Goal: Task Accomplishment & Management: Manage account settings

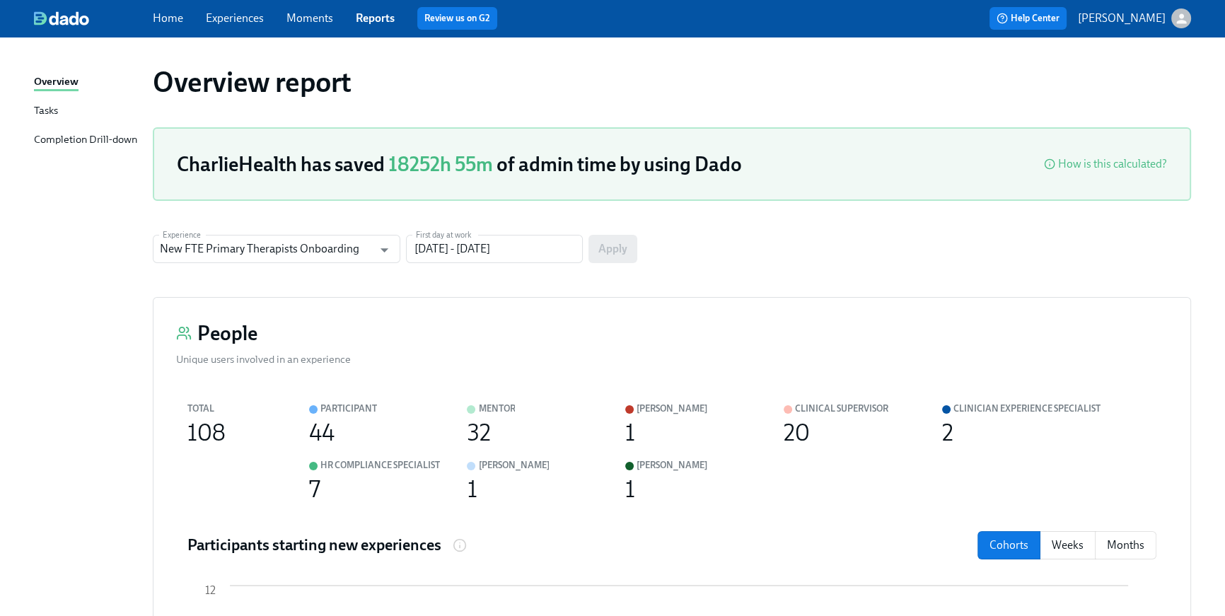
click at [158, 19] on link "Home" at bounding box center [168, 17] width 30 height 13
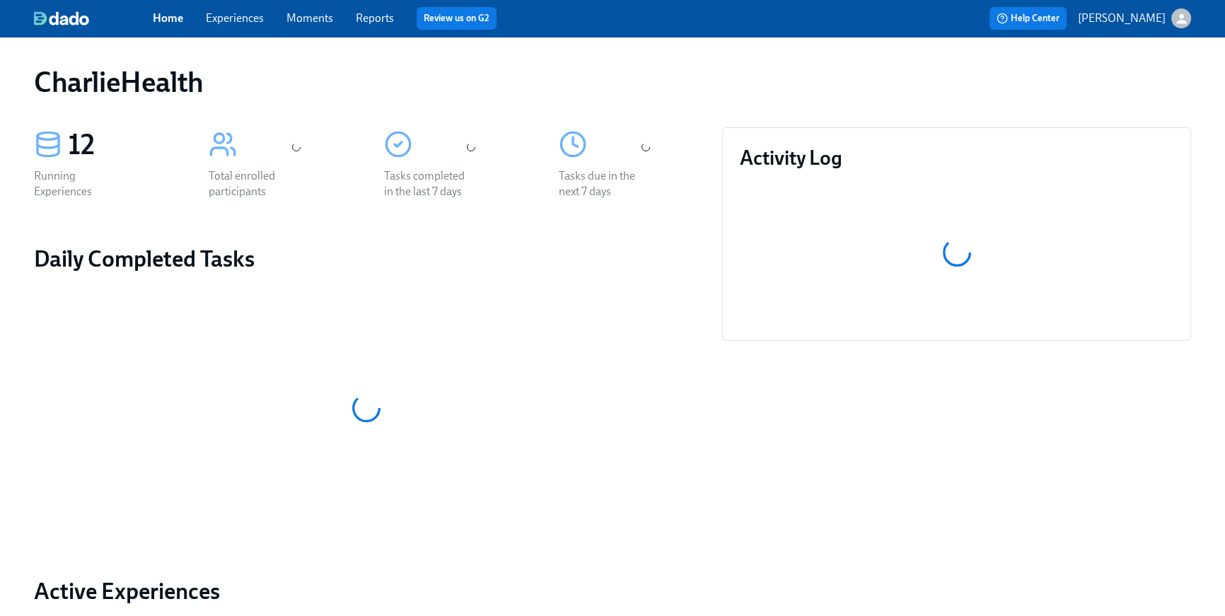
scroll to position [592, 0]
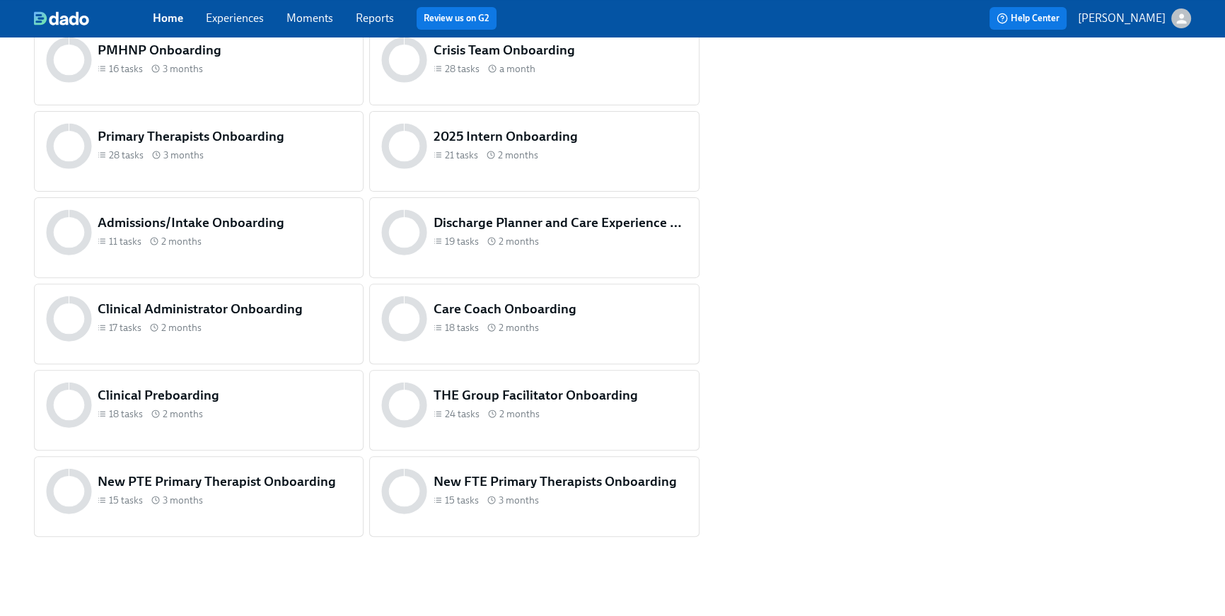
click at [173, 423] on div "Clinical Preboarding 18 tasks 2 months" at bounding box center [225, 404] width 260 height 43
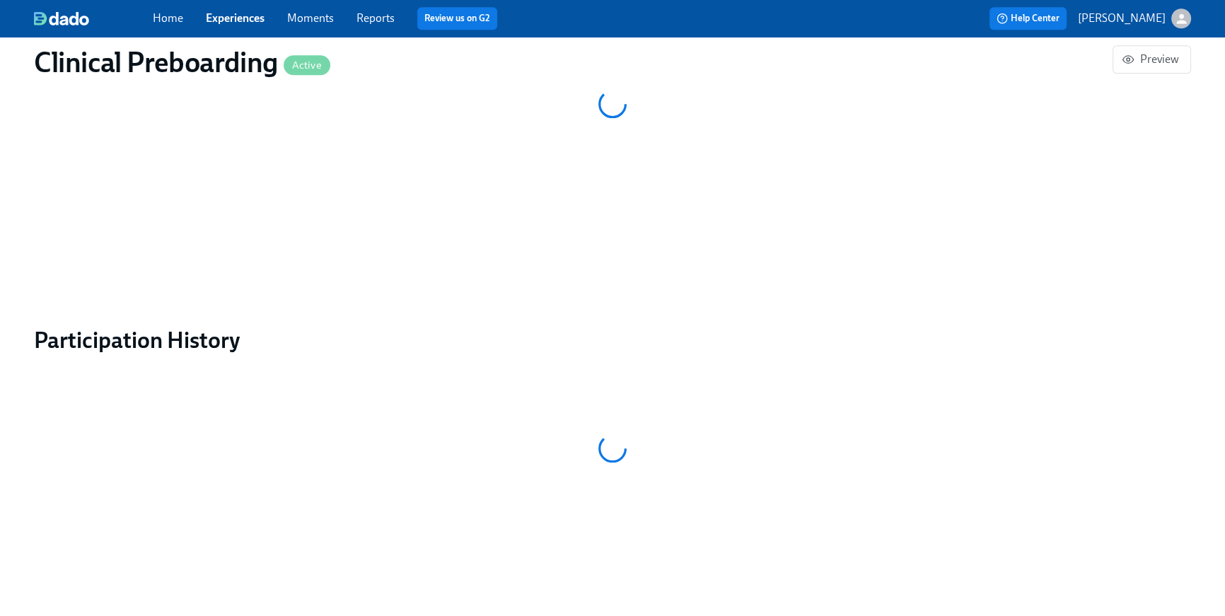
scroll to position [1370, 0]
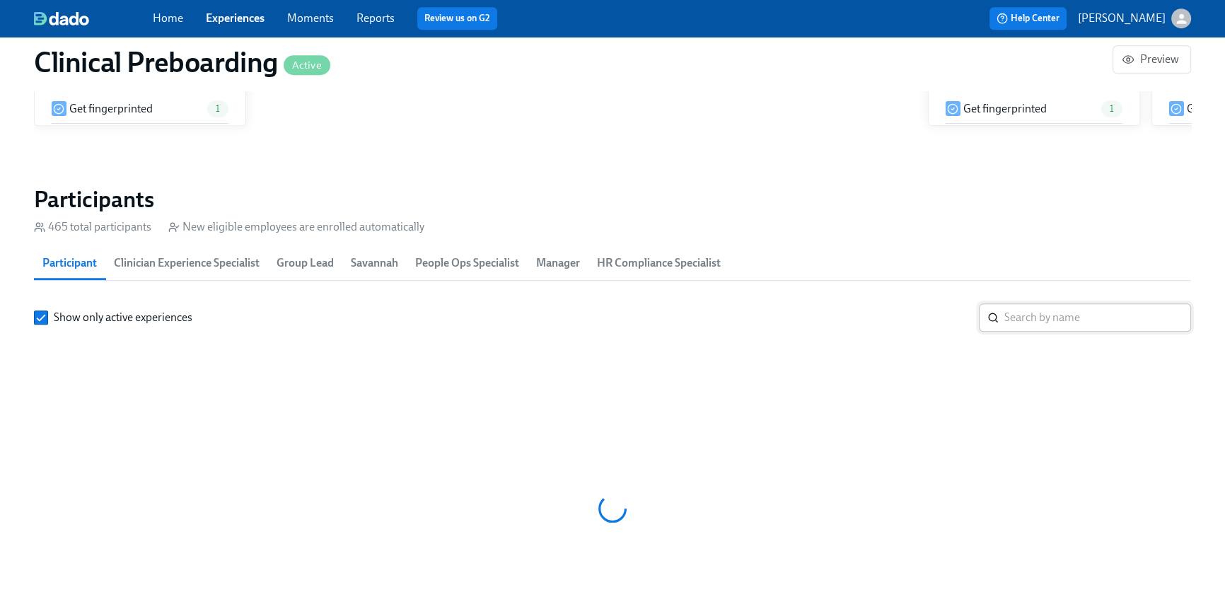
click at [1077, 304] on input "search" at bounding box center [1098, 318] width 187 height 28
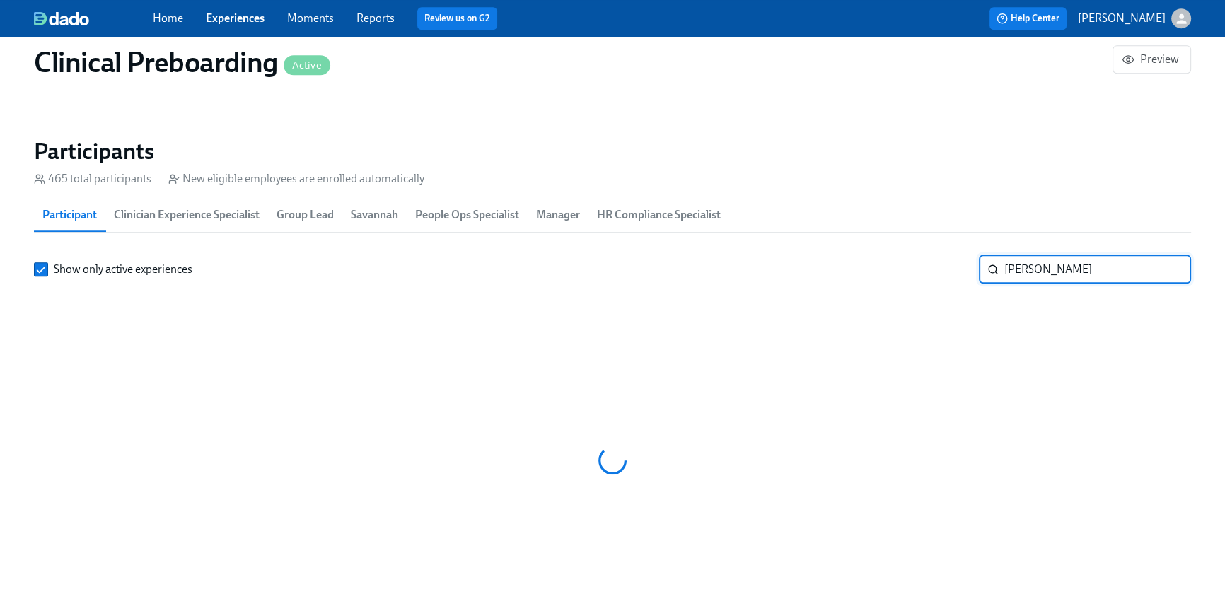
scroll to position [0, 17433]
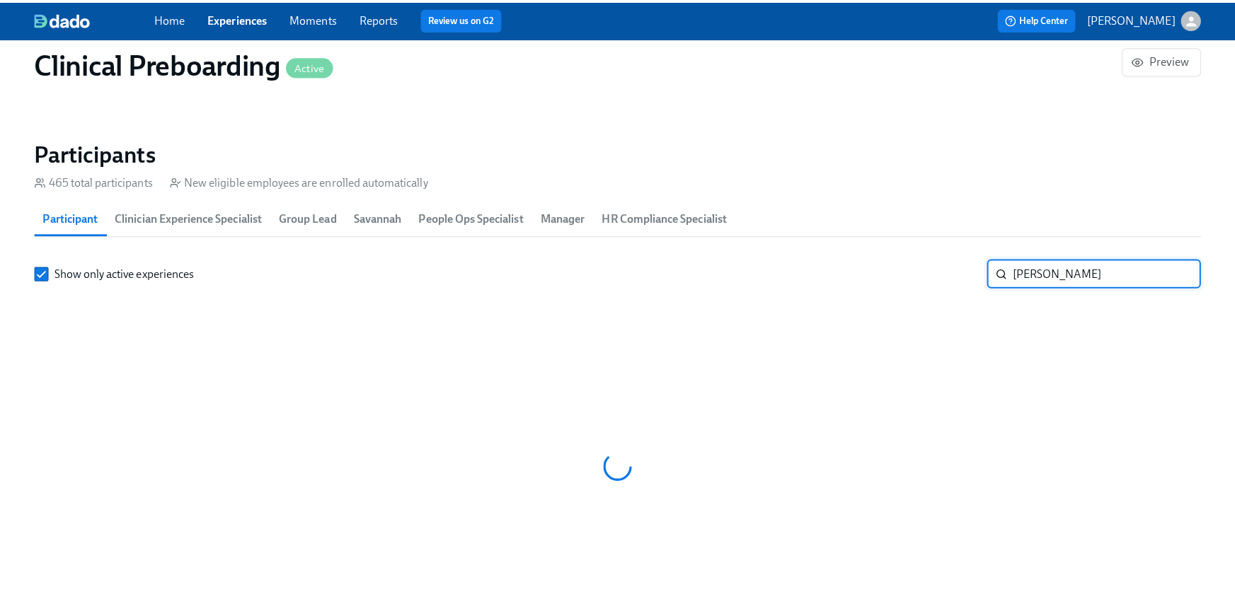
scroll to position [0, 17433]
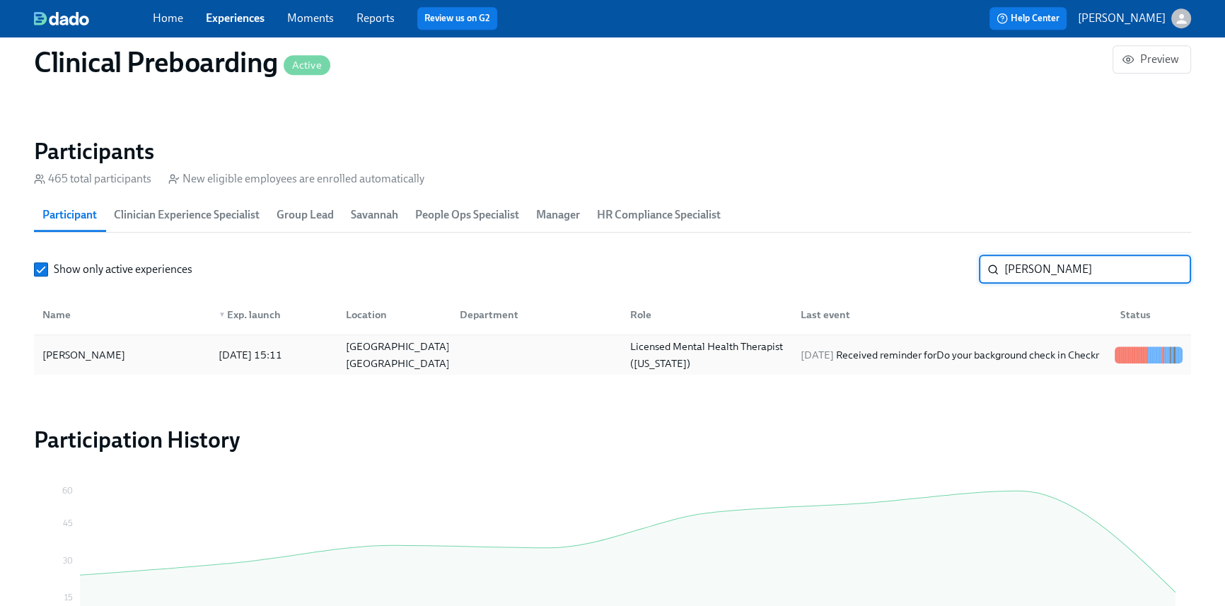
type input "[PERSON_NAME]"
click at [1008, 362] on div "[DATE] Received reminder for Do your background check in Checkr" at bounding box center [950, 355] width 310 height 17
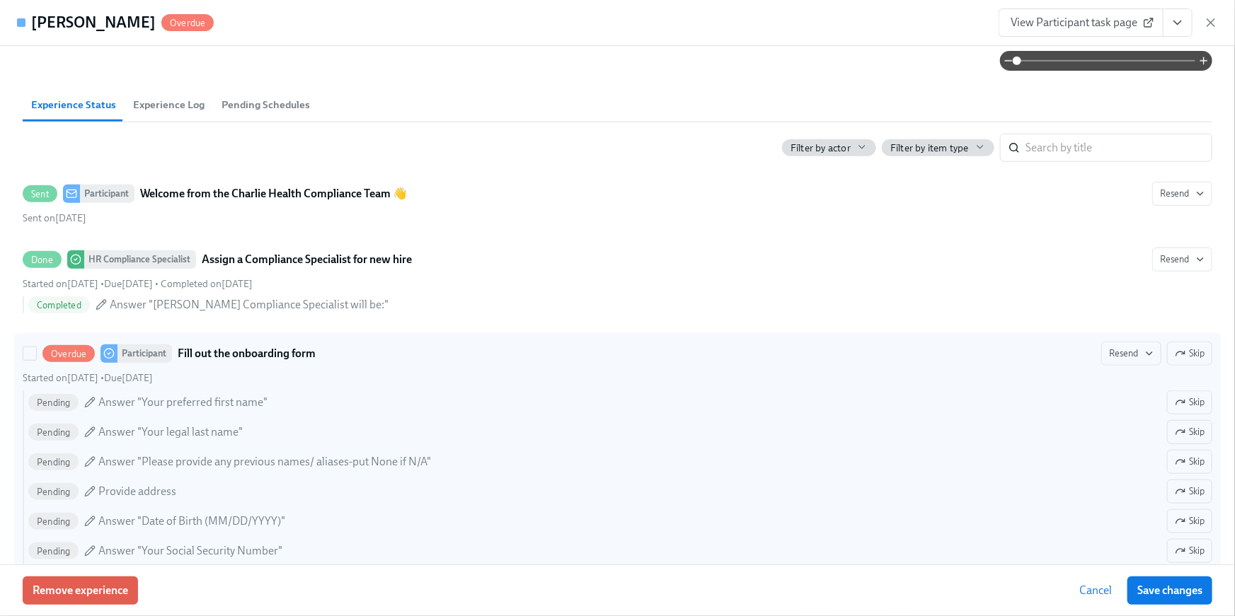
scroll to position [546, 0]
click at [1109, 357] on span "Resend" at bounding box center [1131, 353] width 45 height 14
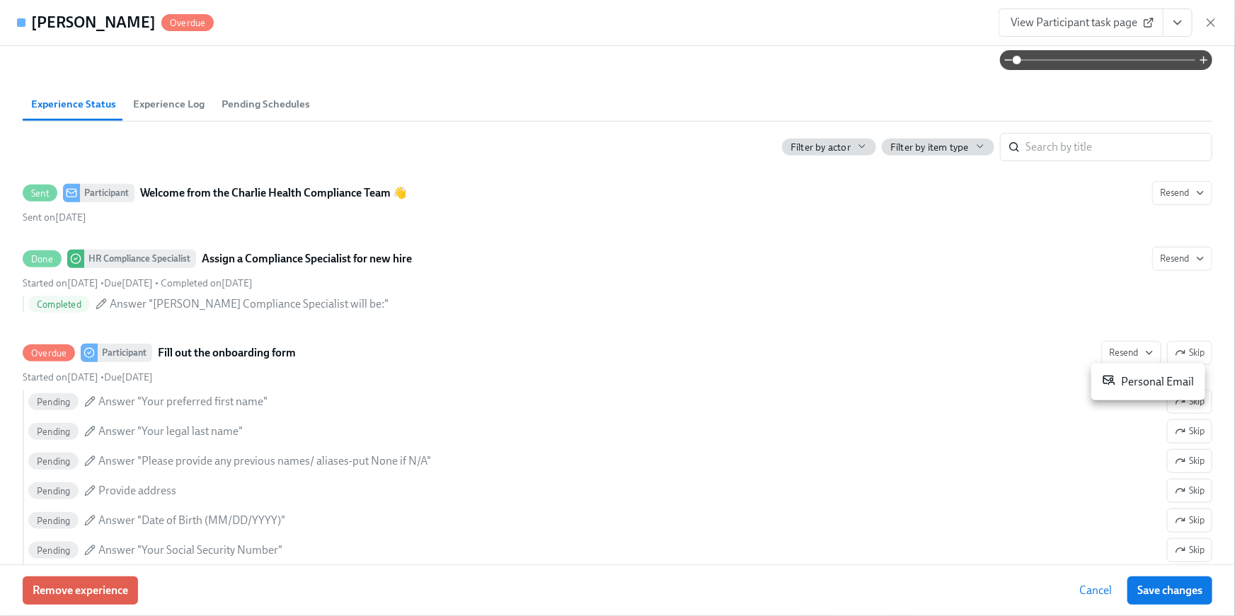
click at [1139, 381] on div "Personal Email" at bounding box center [1147, 382] width 91 height 17
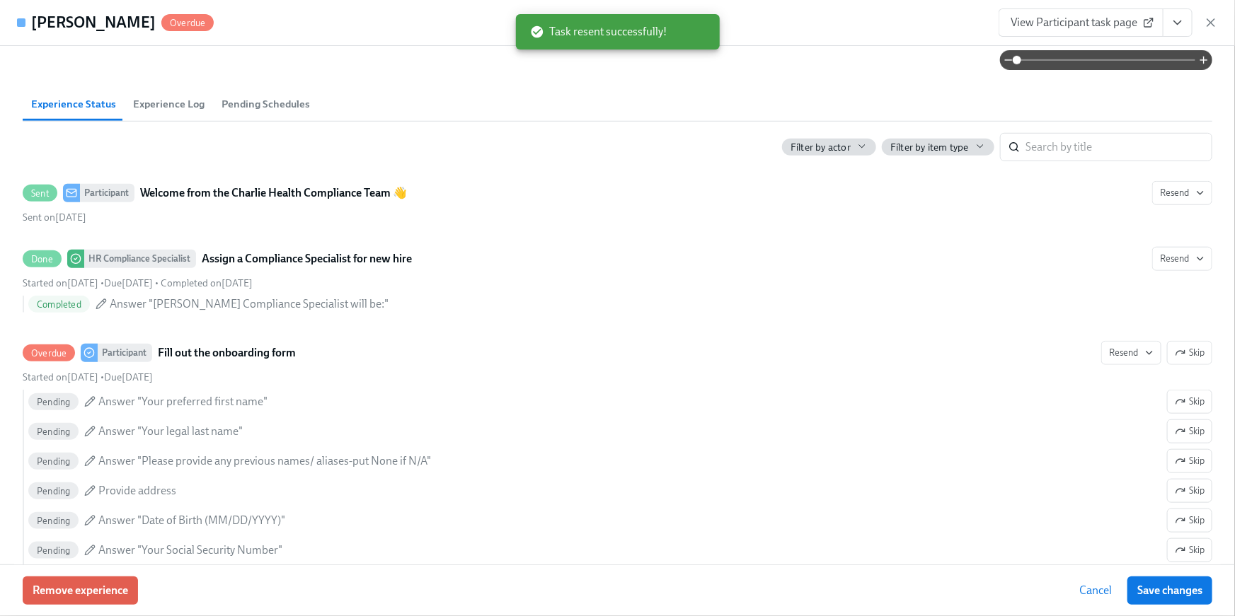
scroll to position [0, 18505]
